Goal: Check status: Check status

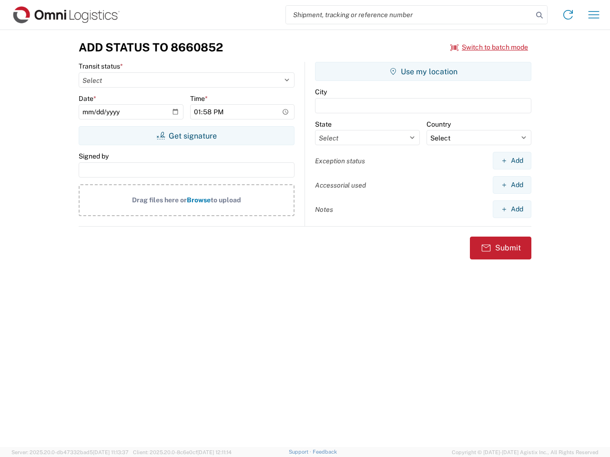
click at [409, 15] on input "search" at bounding box center [409, 15] width 247 height 18
click at [539, 15] on icon at bounding box center [539, 15] width 13 height 13
click at [568, 15] on icon at bounding box center [567, 14] width 15 height 15
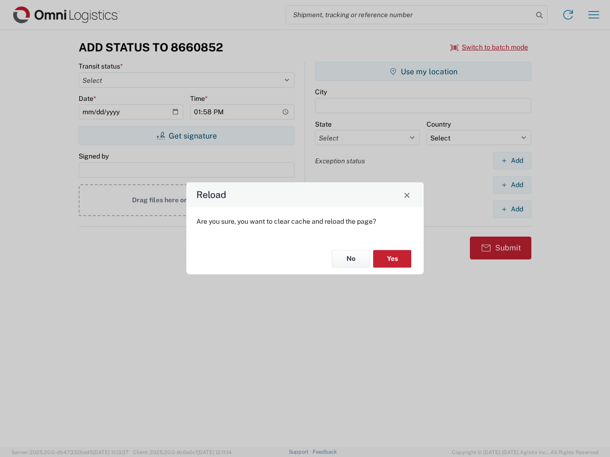
click at [594, 15] on div "Reload Are you sure, you want to clear cache and reload the page? No Yes" at bounding box center [305, 228] width 610 height 457
click at [489, 47] on div "Reload Are you sure, you want to clear cache and reload the page? No Yes" at bounding box center [305, 228] width 610 height 457
click at [186, 136] on div "Reload Are you sure, you want to clear cache and reload the page? No Yes" at bounding box center [305, 228] width 610 height 457
click at [423, 71] on div "Reload Are you sure, you want to clear cache and reload the page? No Yes" at bounding box center [305, 228] width 610 height 457
click at [512, 161] on div "Reload Are you sure, you want to clear cache and reload the page? No Yes" at bounding box center [305, 228] width 610 height 457
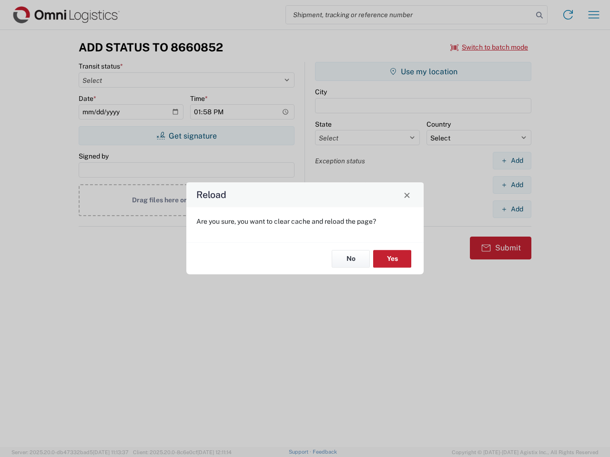
click at [512, 185] on div "Reload Are you sure, you want to clear cache and reload the page? No Yes" at bounding box center [305, 228] width 610 height 457
click at [512, 209] on div "Reload Are you sure, you want to clear cache and reload the page? No Yes" at bounding box center [305, 228] width 610 height 457
